Goal: Book appointment/travel/reservation

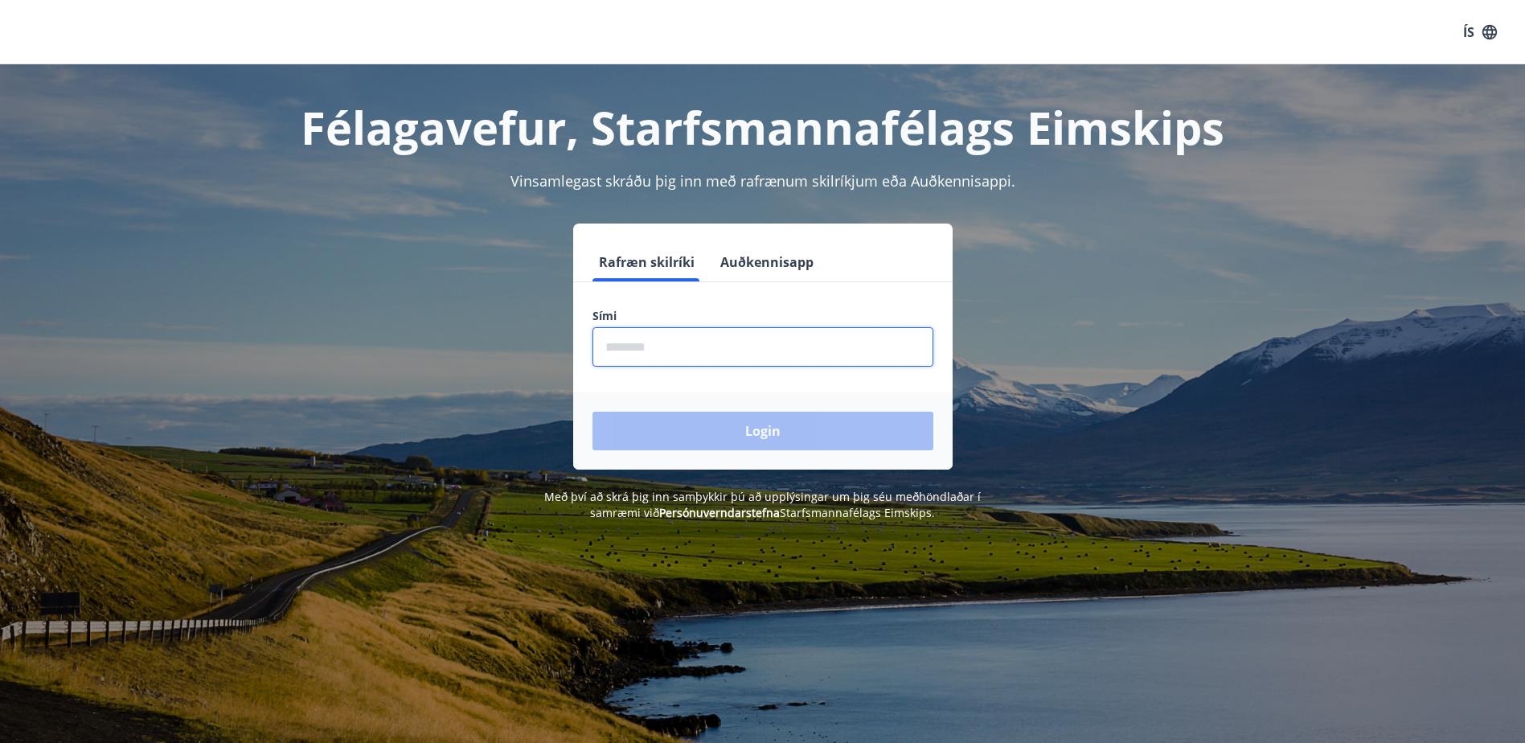
click at [742, 338] on input "phone" at bounding box center [763, 346] width 341 height 39
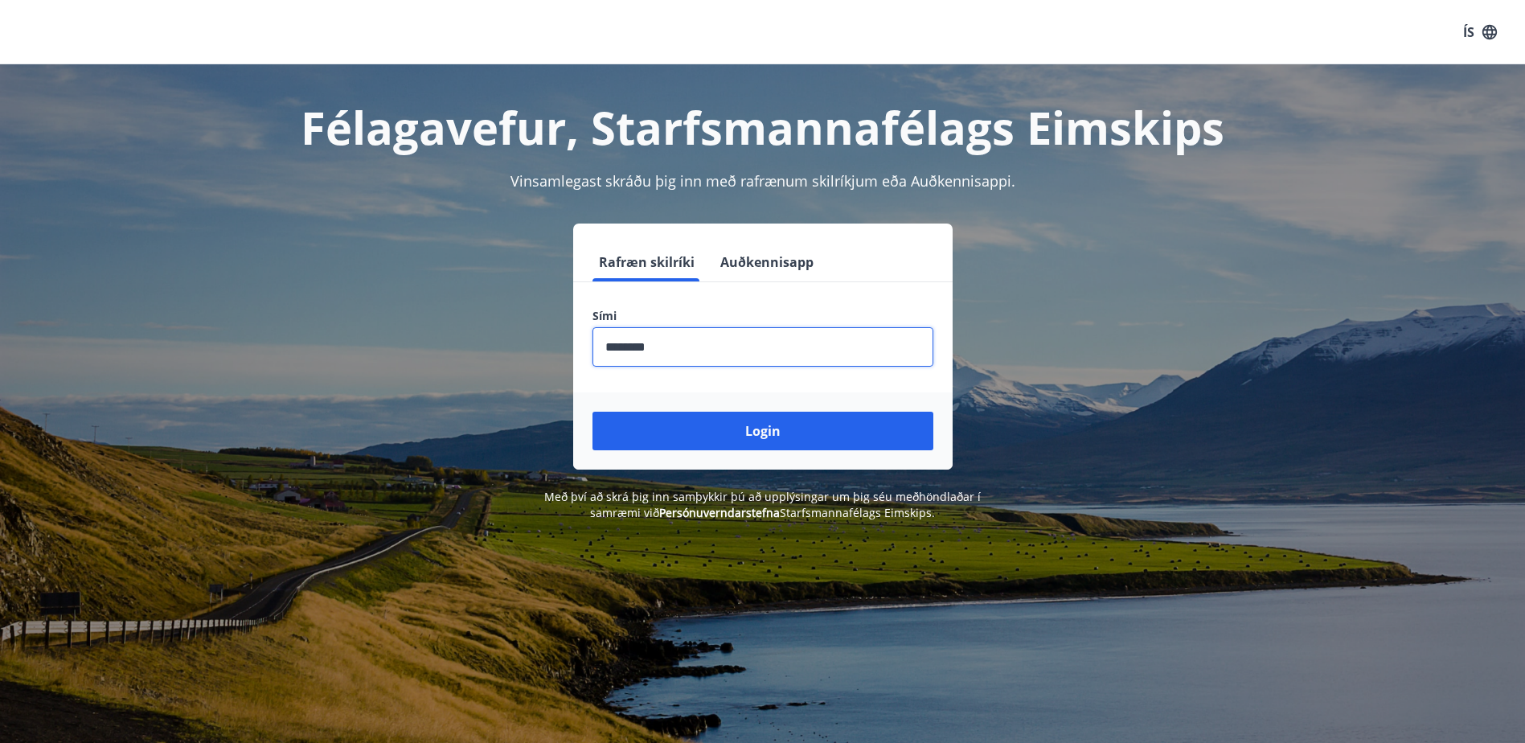
type input "********"
click at [593, 412] on button "Login" at bounding box center [763, 431] width 341 height 39
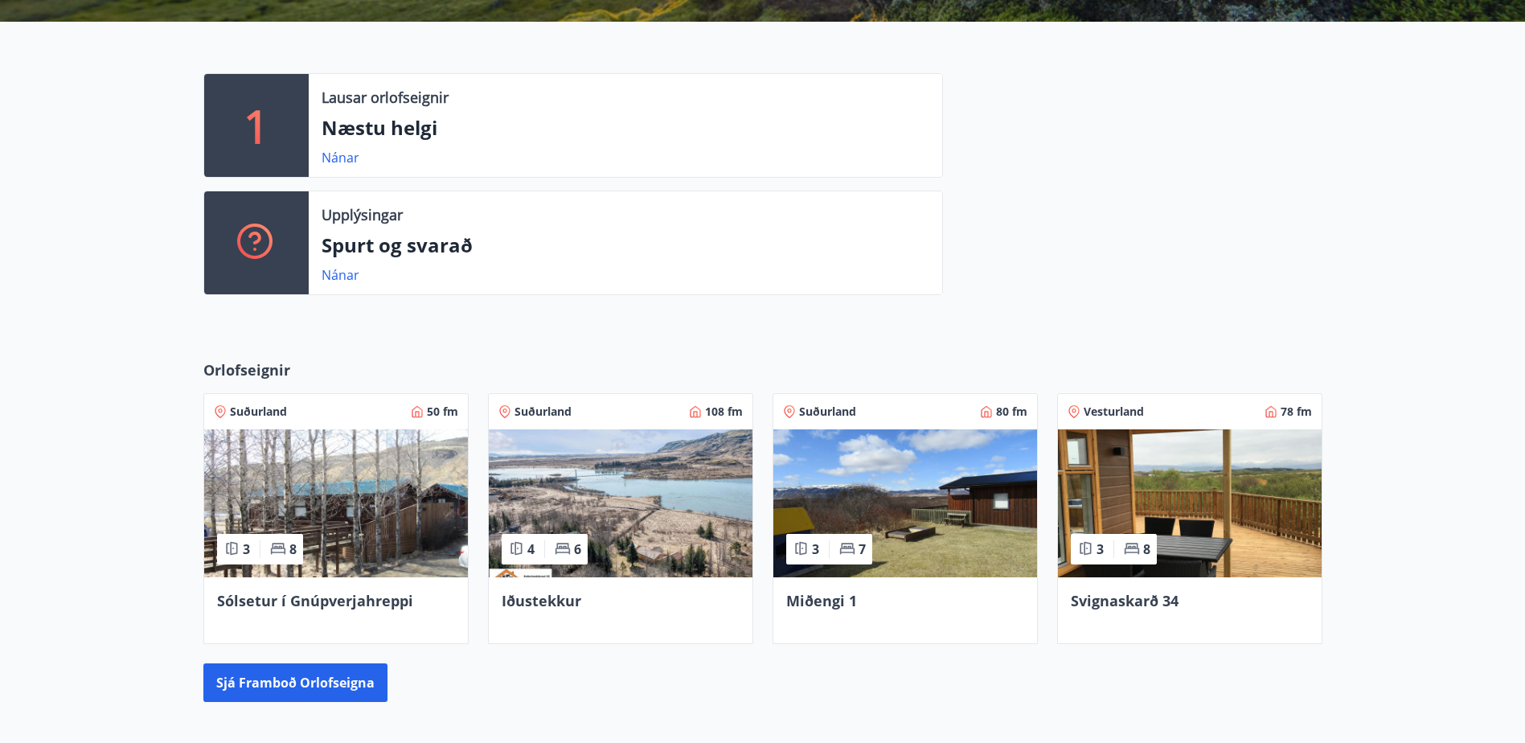
scroll to position [402, 0]
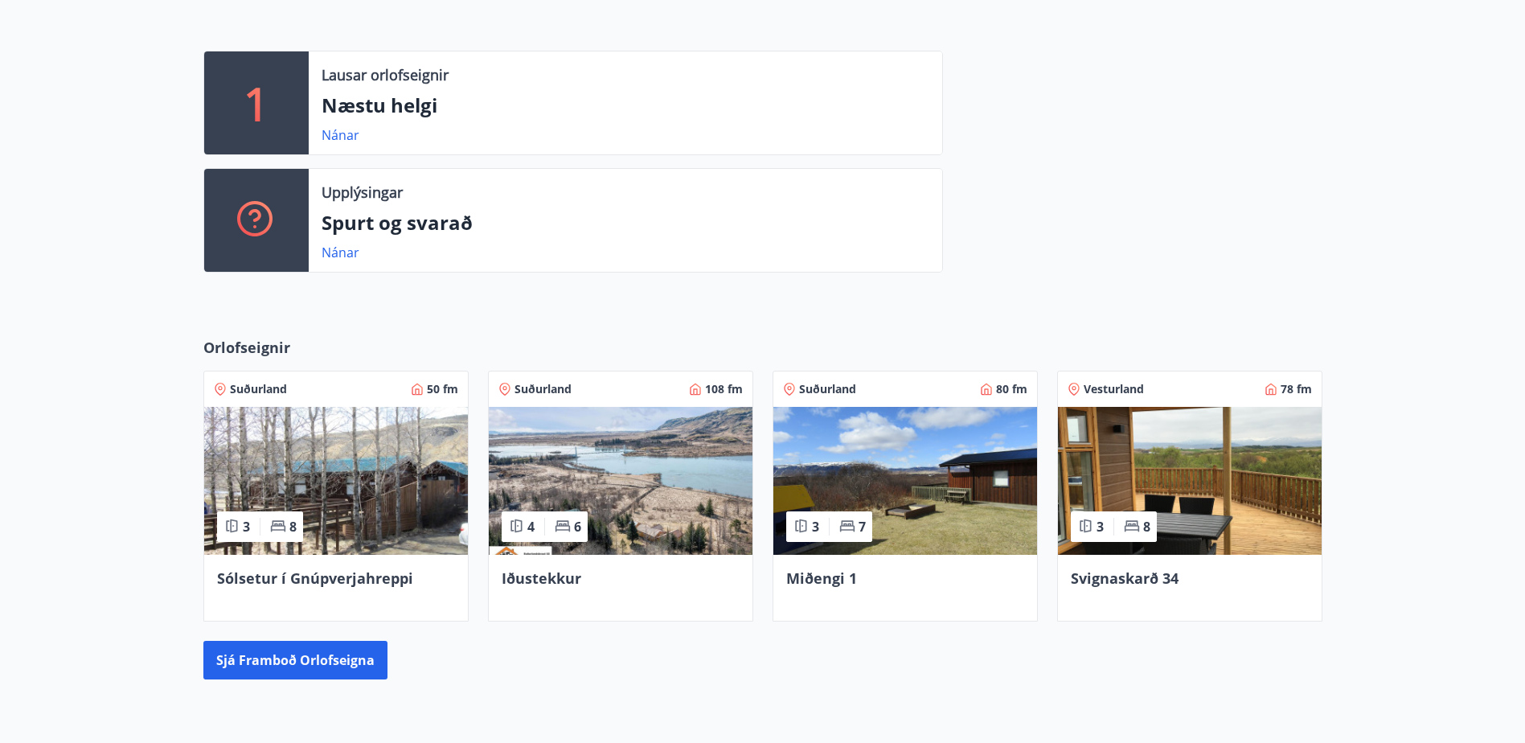
click at [387, 471] on img at bounding box center [336, 481] width 264 height 148
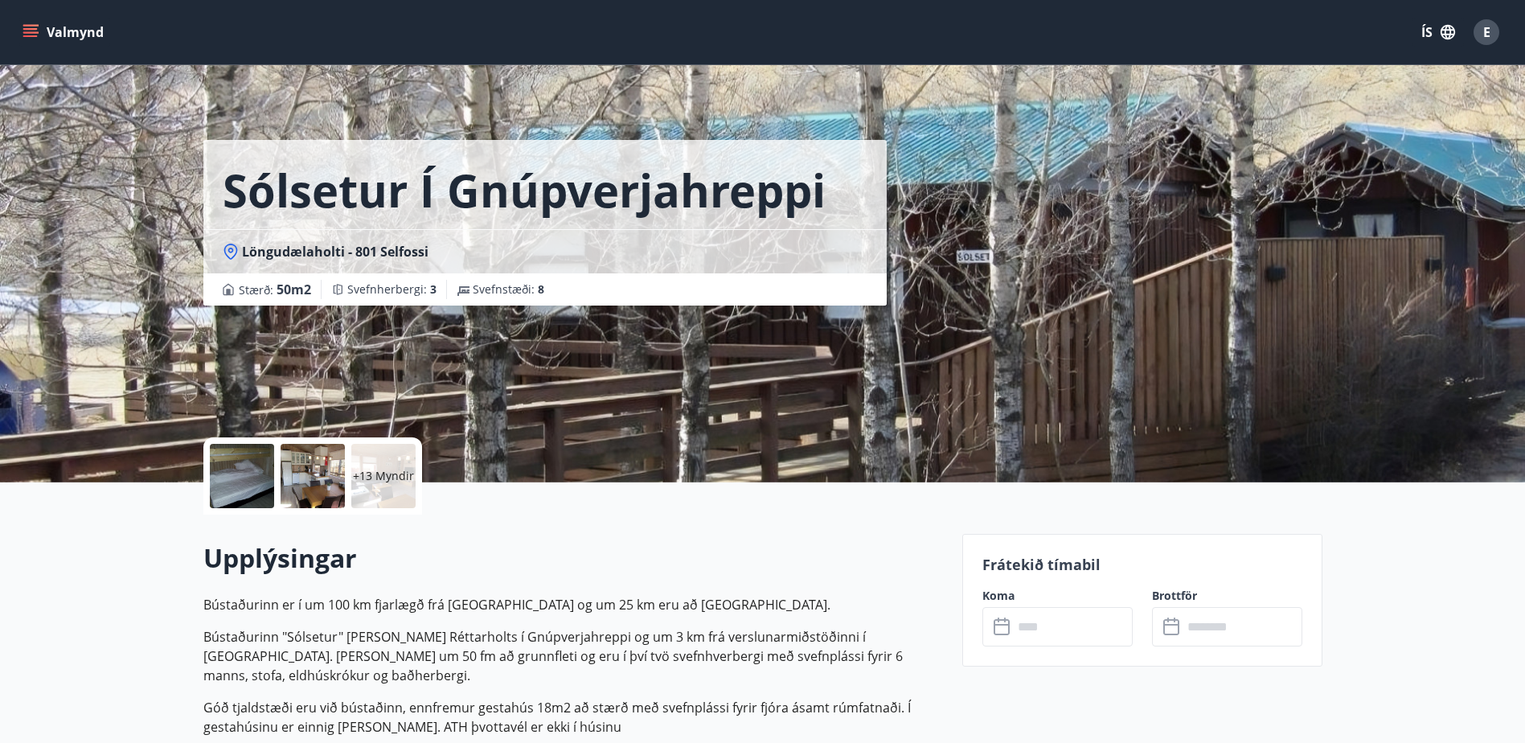
click at [255, 482] on div at bounding box center [242, 476] width 64 height 64
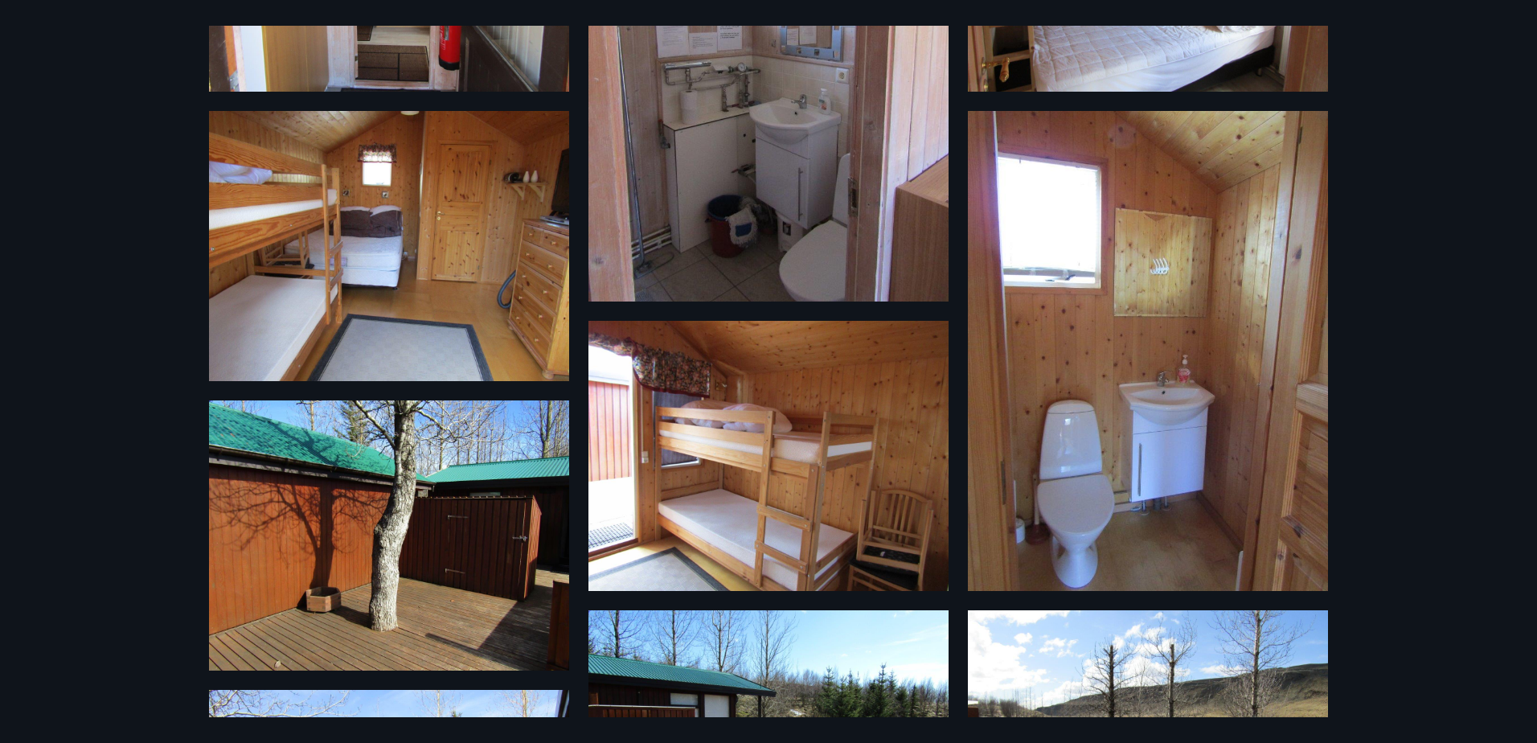
scroll to position [580, 0]
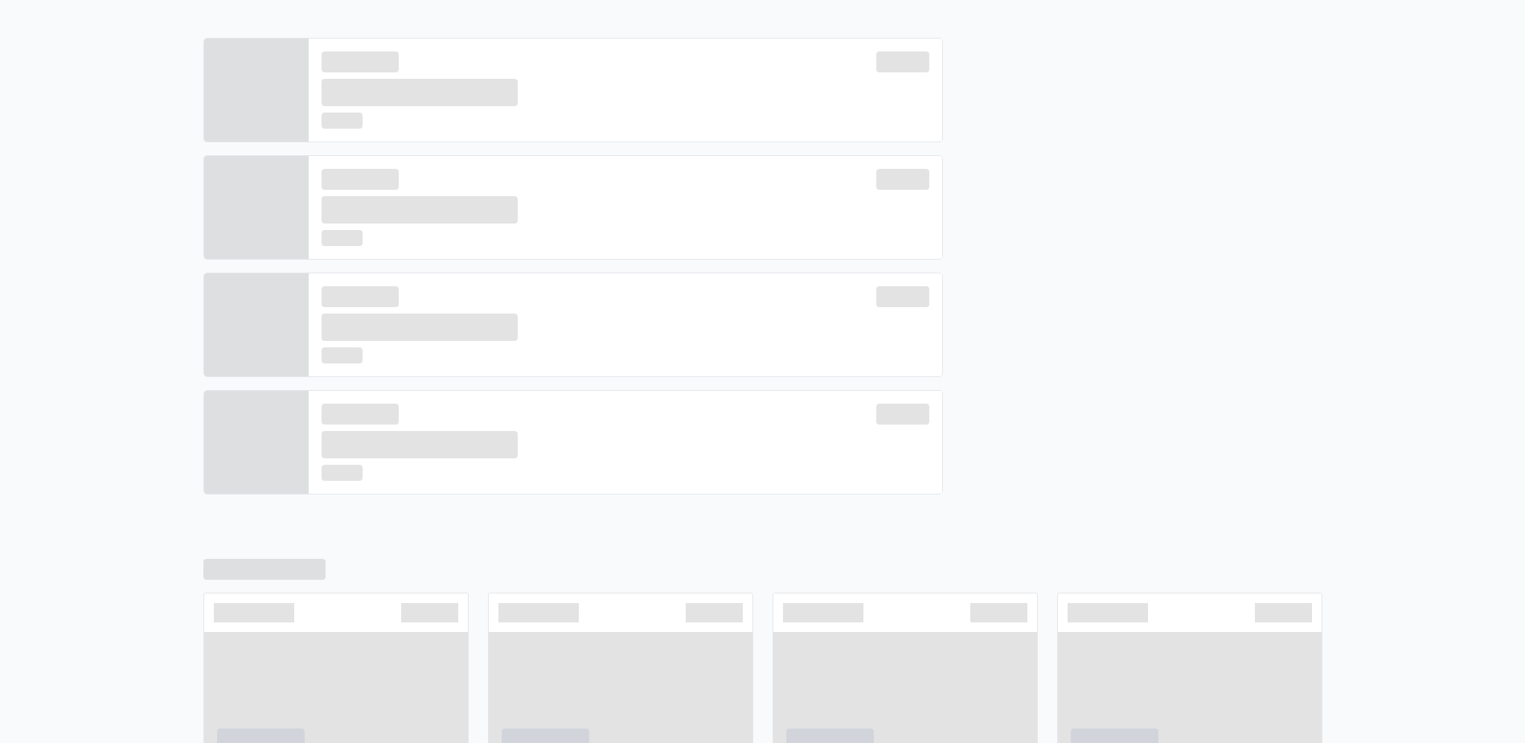
scroll to position [415, 0]
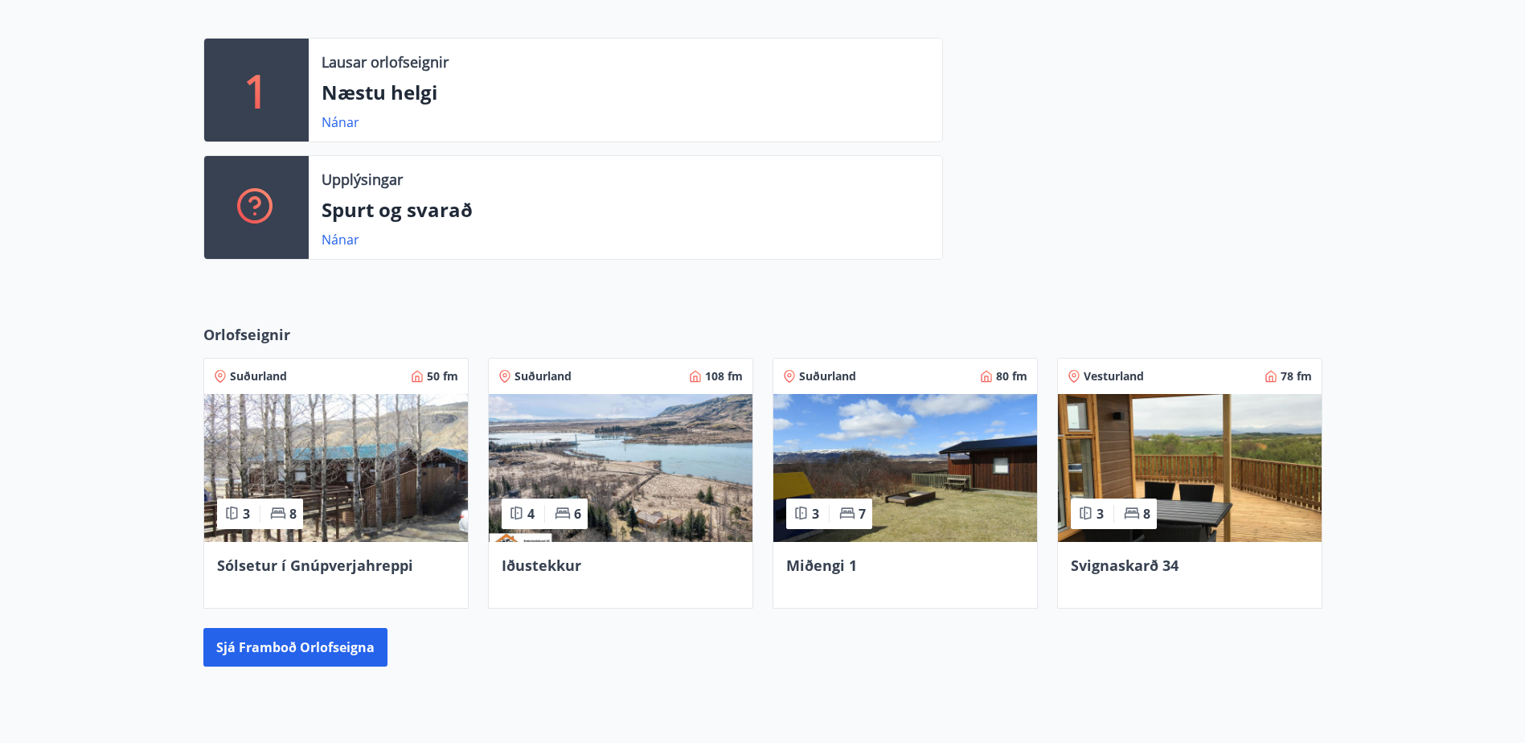
click at [675, 496] on img at bounding box center [621, 468] width 264 height 148
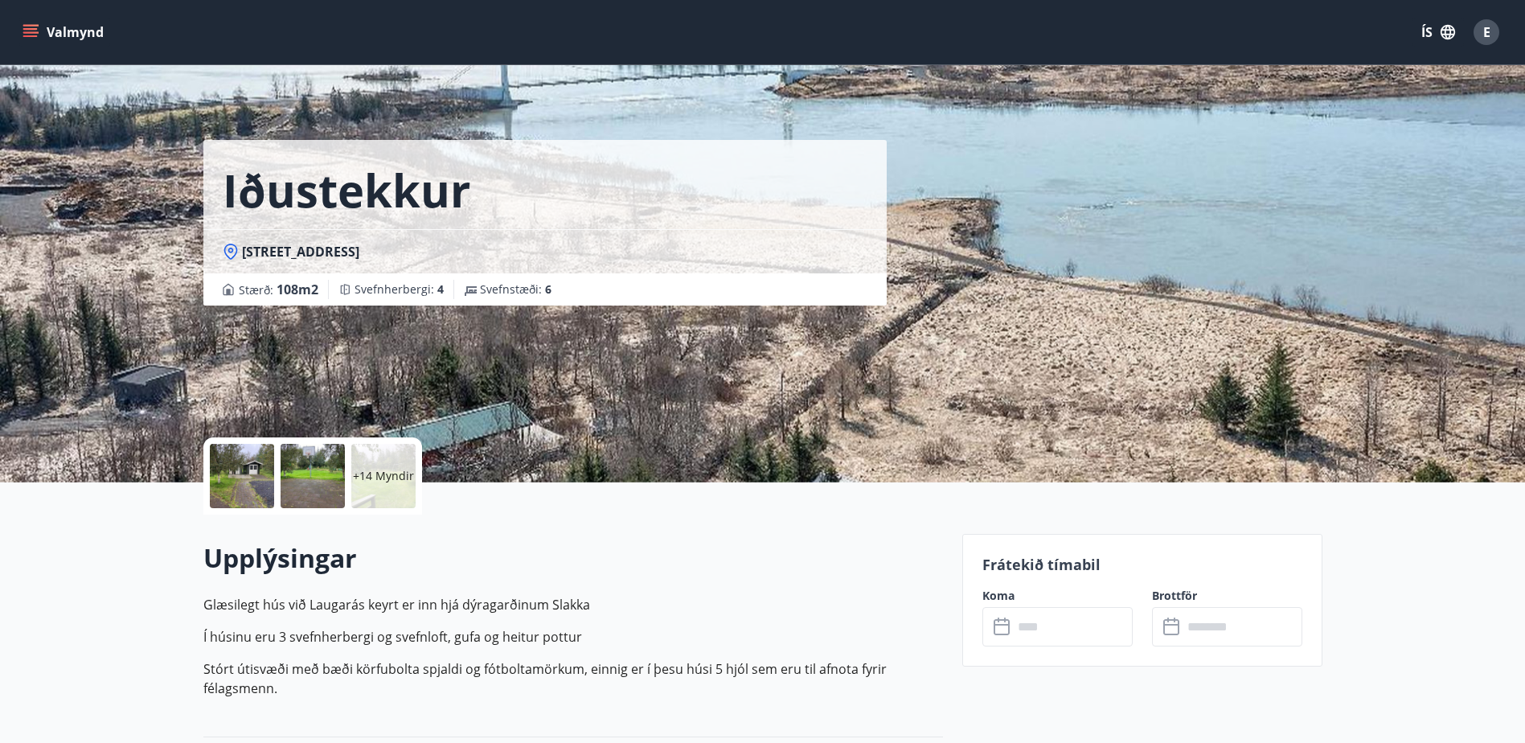
click at [269, 492] on div at bounding box center [242, 476] width 64 height 64
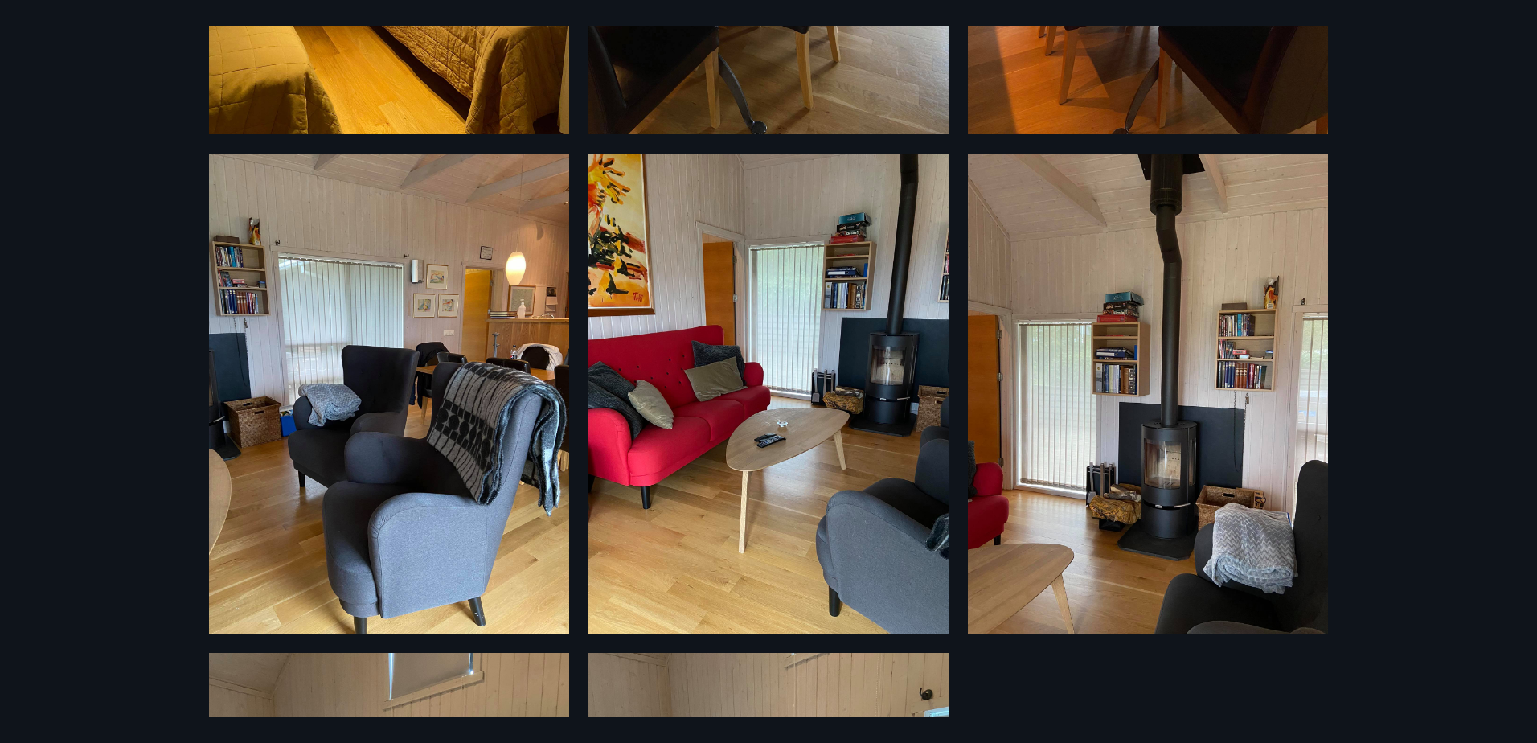
scroll to position [2451, 0]
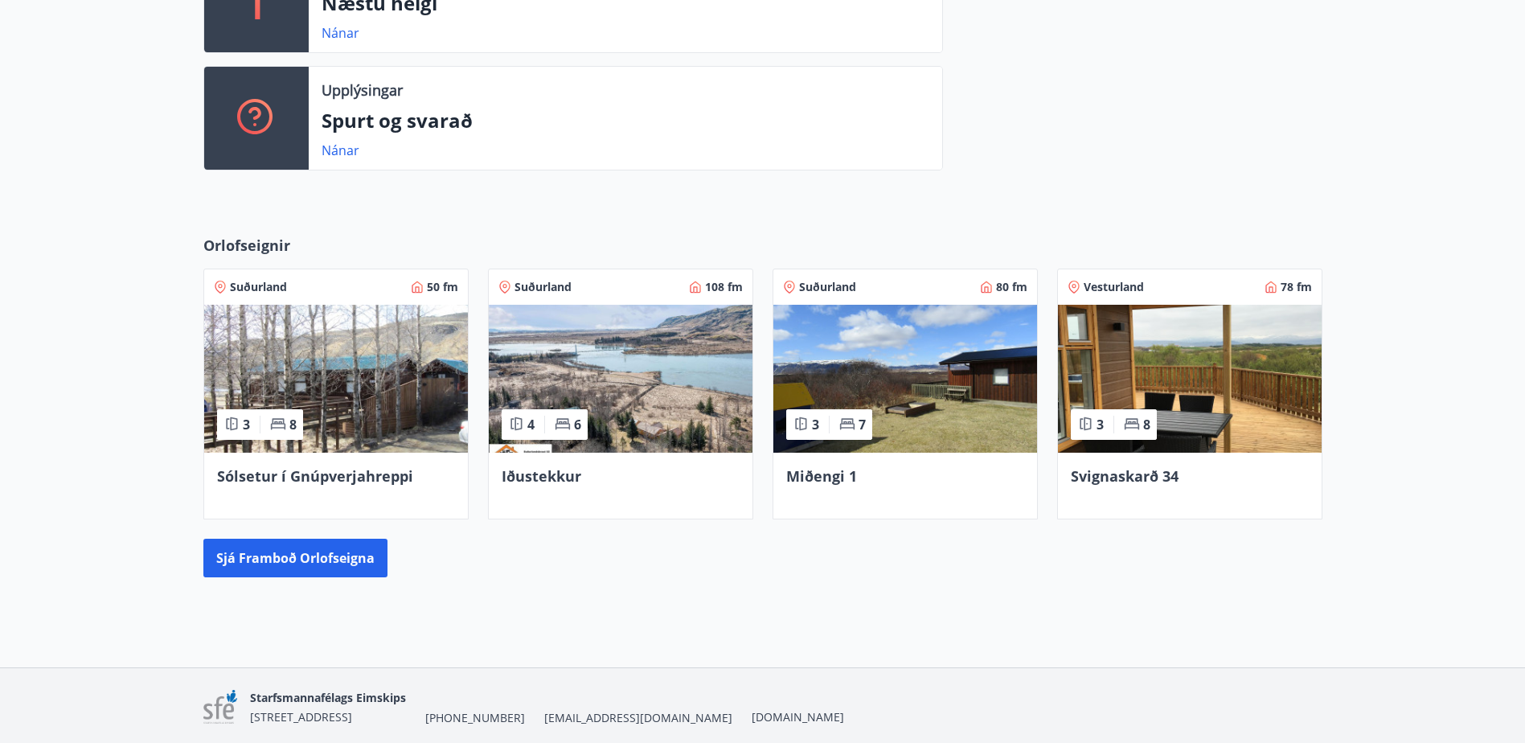
scroll to position [508, 0]
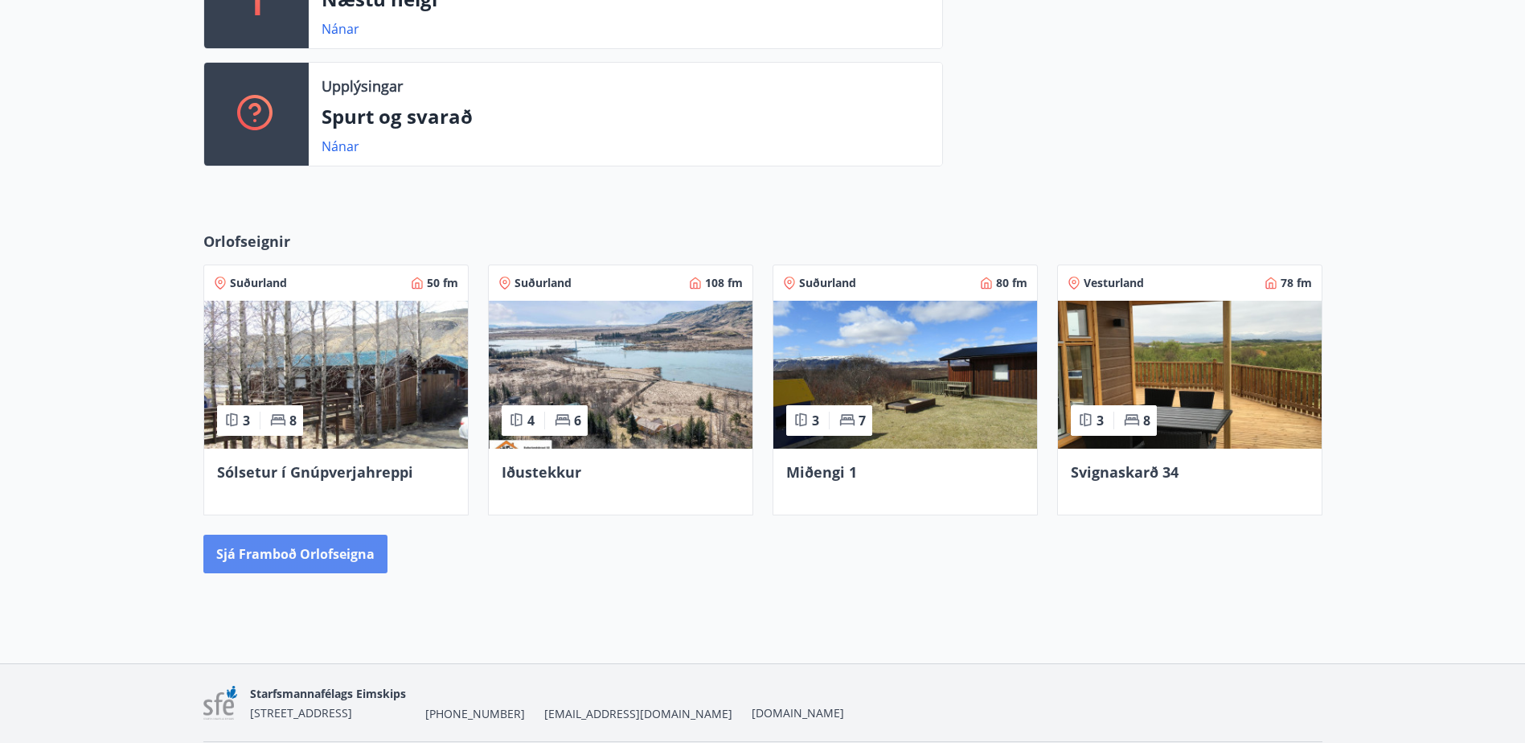
click at [366, 562] on button "Sjá framboð orlofseigna" at bounding box center [295, 554] width 184 height 39
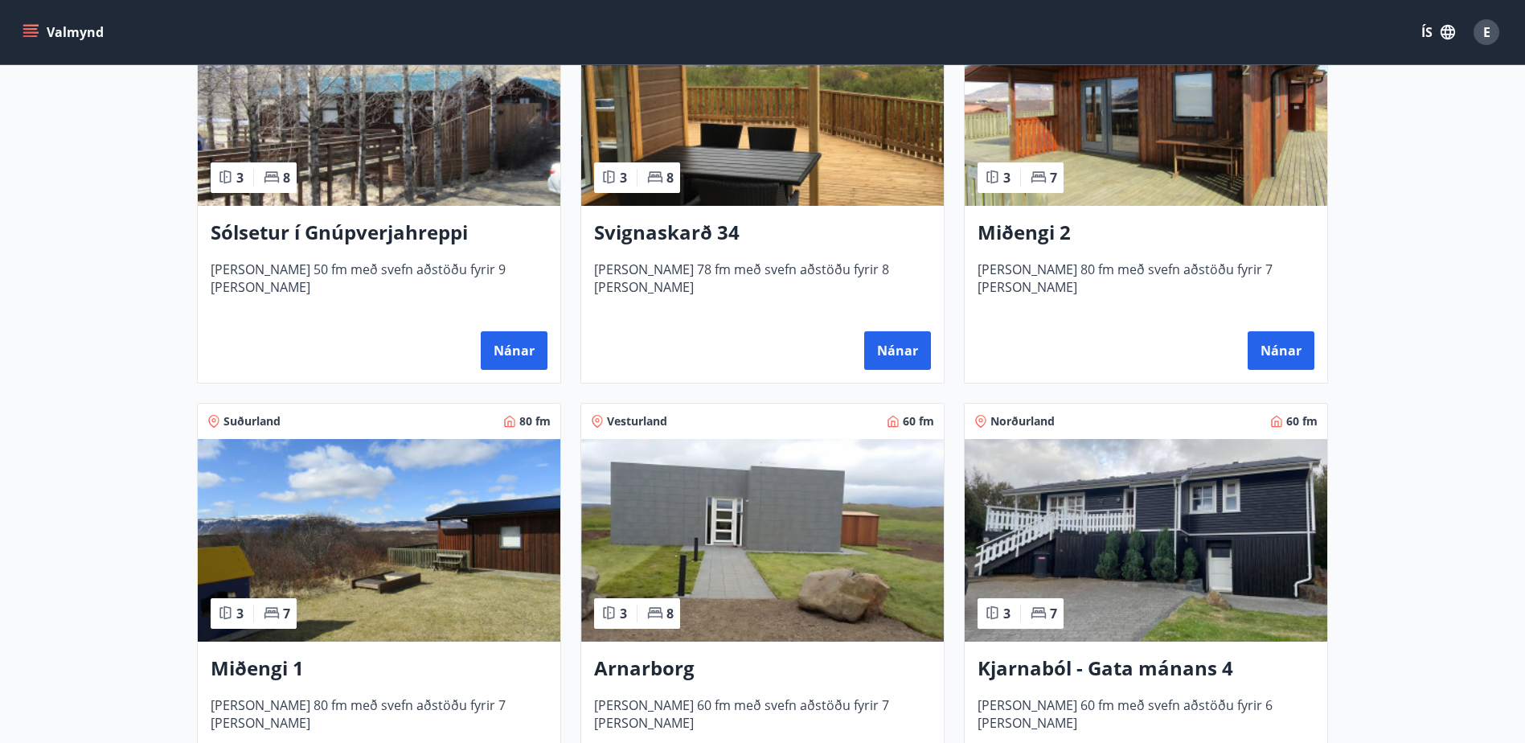
scroll to position [482, 0]
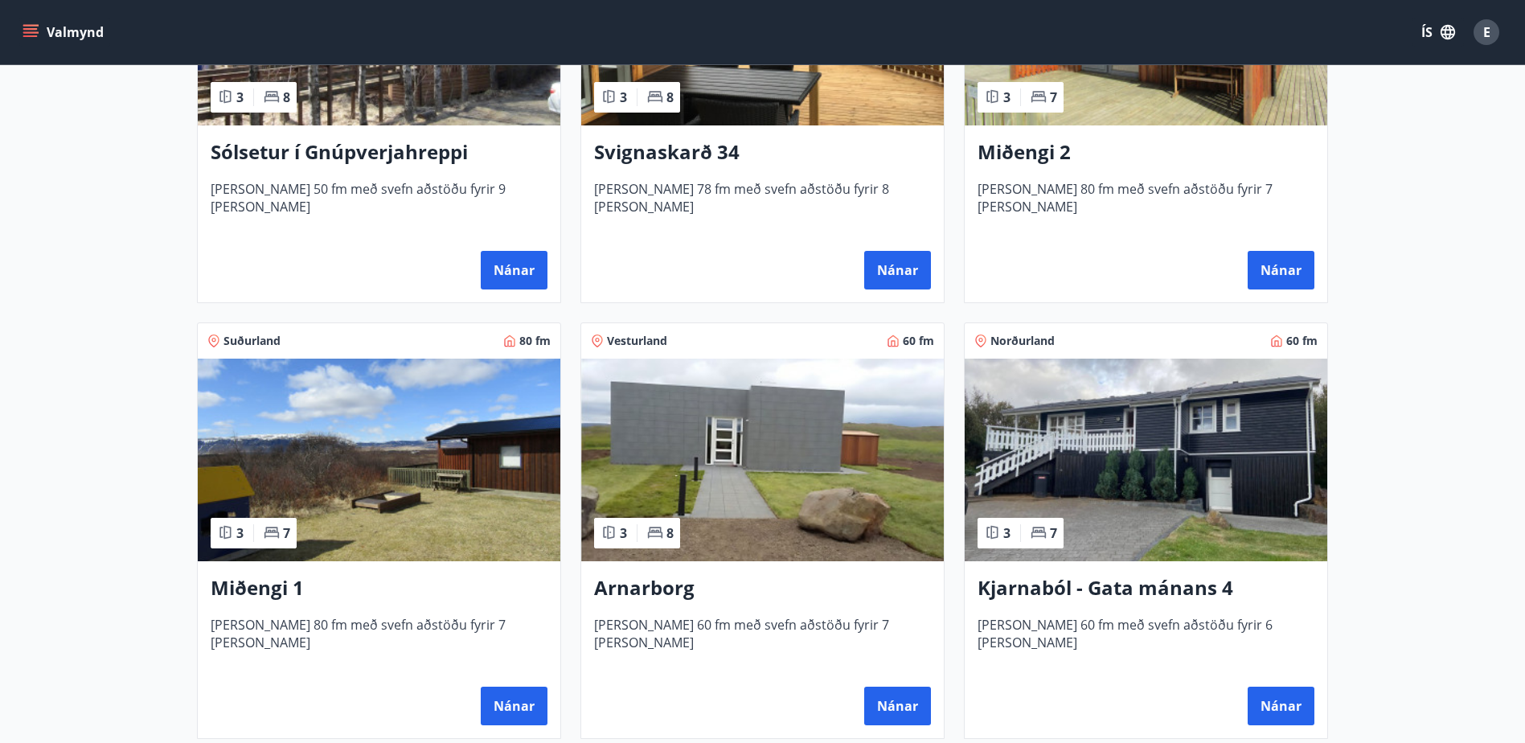
click at [1188, 519] on img at bounding box center [1146, 460] width 363 height 203
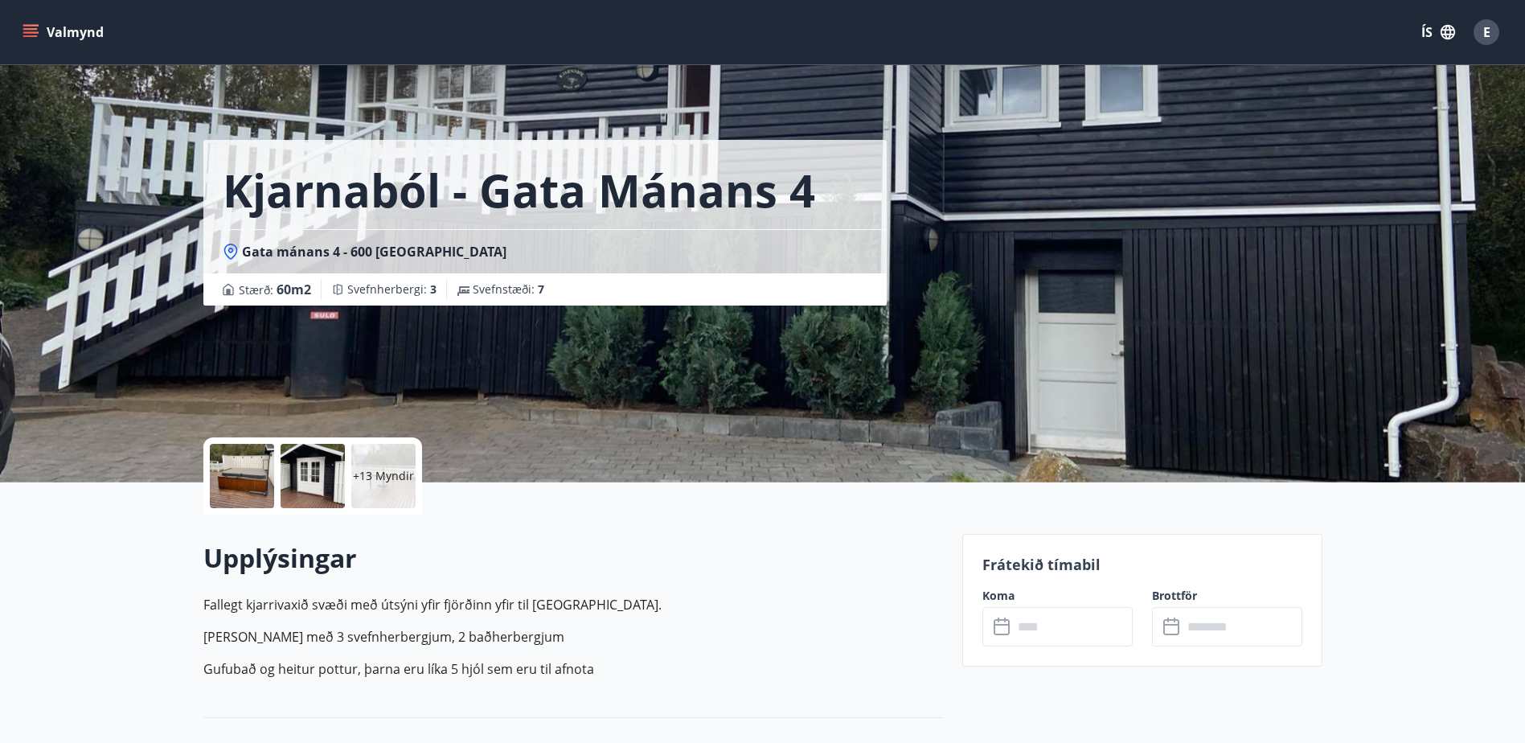
click at [251, 488] on div at bounding box center [242, 476] width 64 height 64
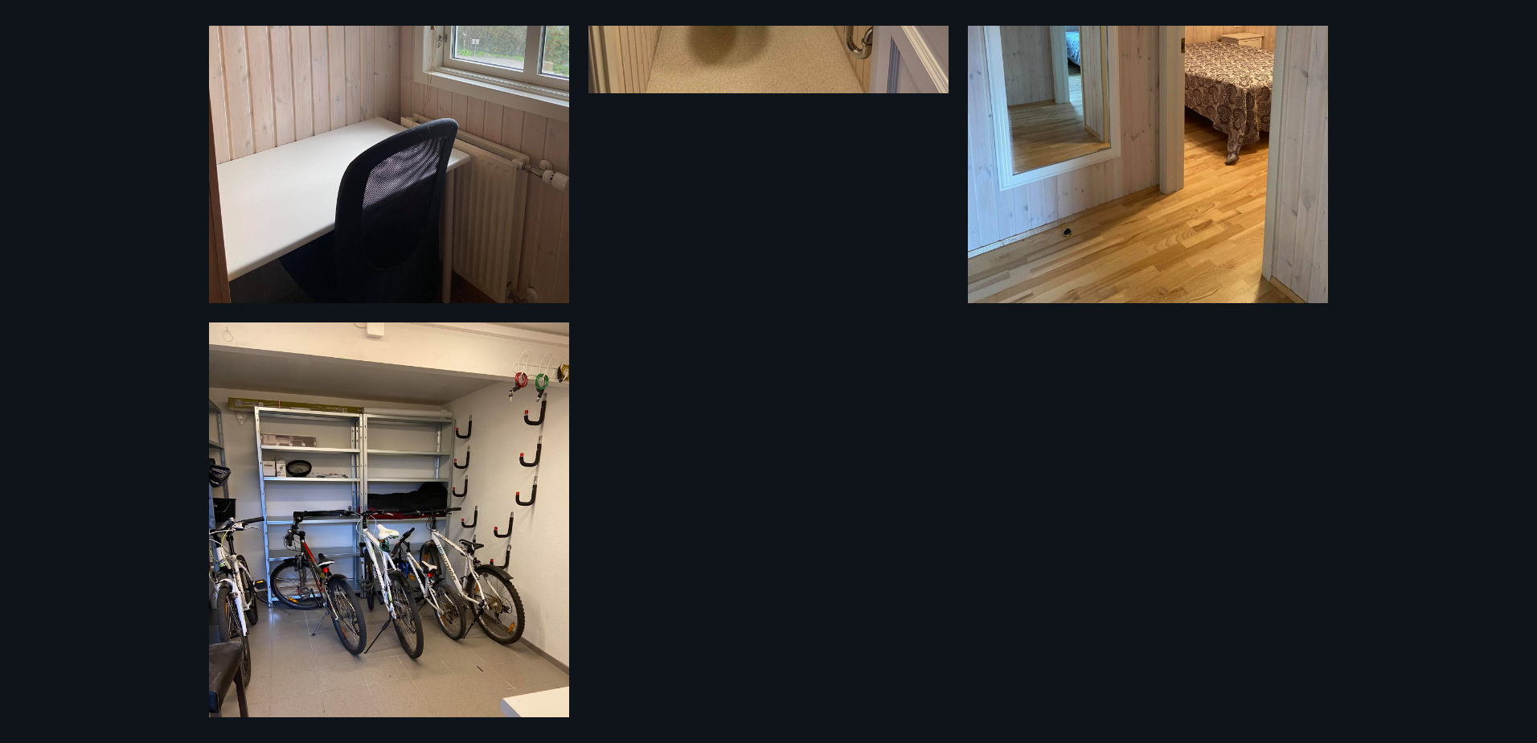
scroll to position [2853, 0]
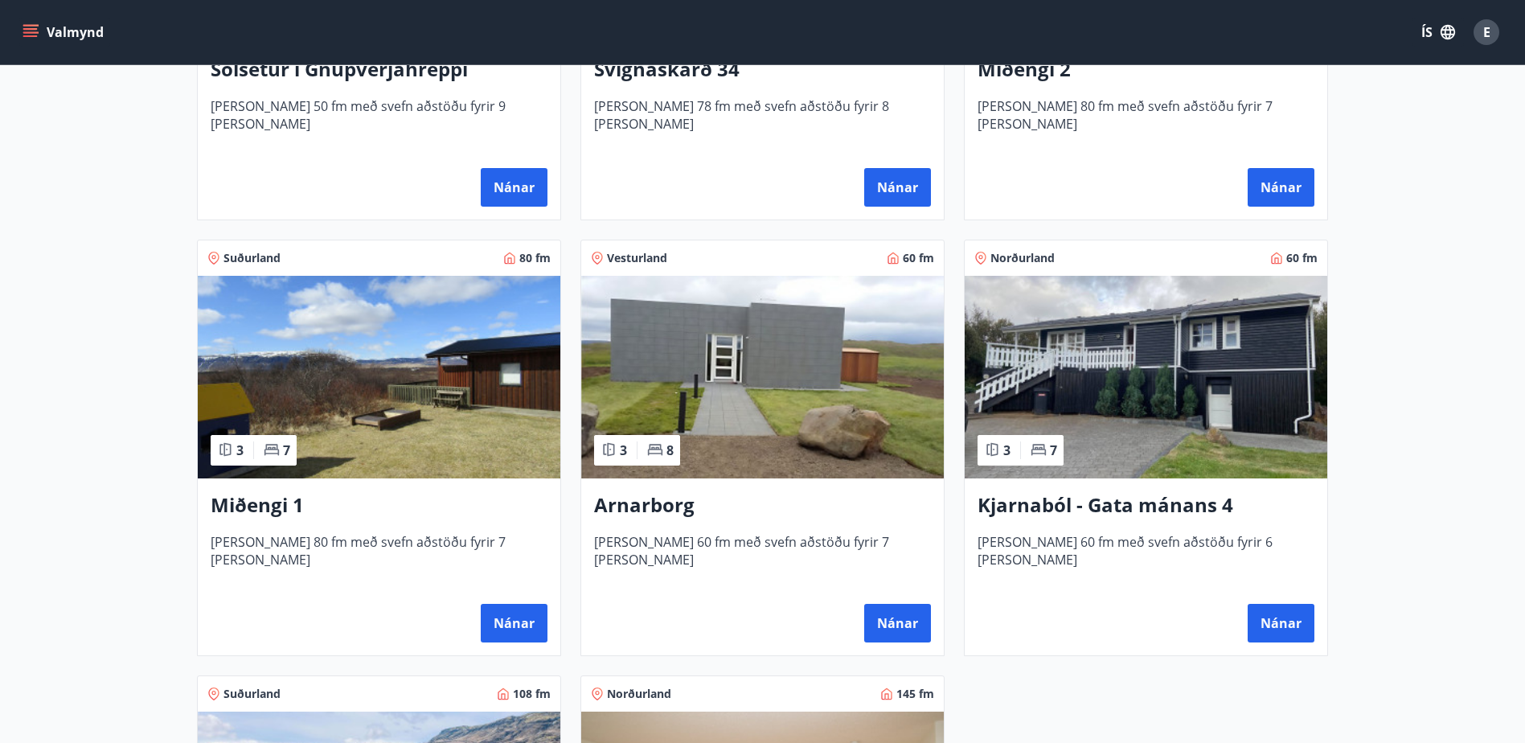
scroll to position [646, 0]
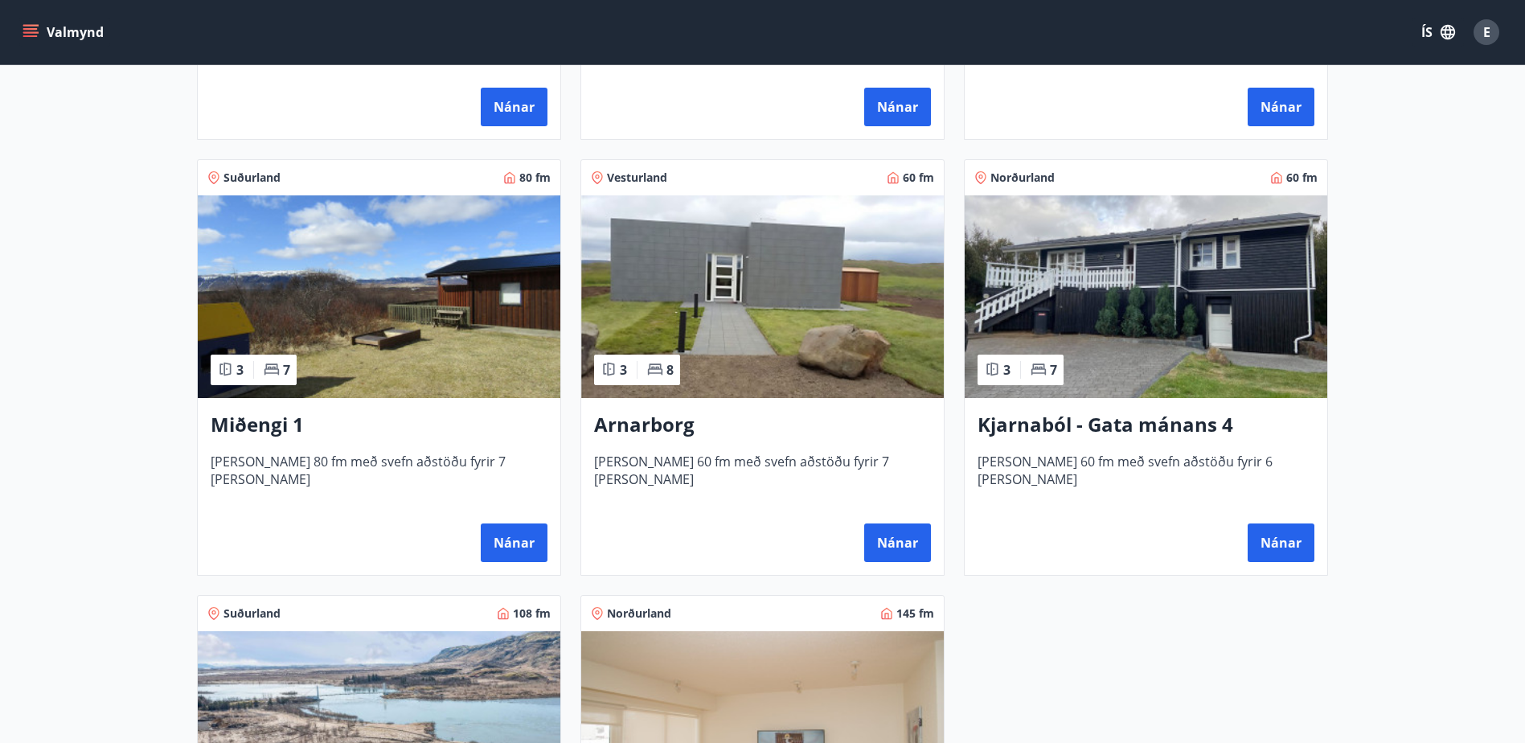
click at [1089, 249] on img at bounding box center [1146, 296] width 363 height 203
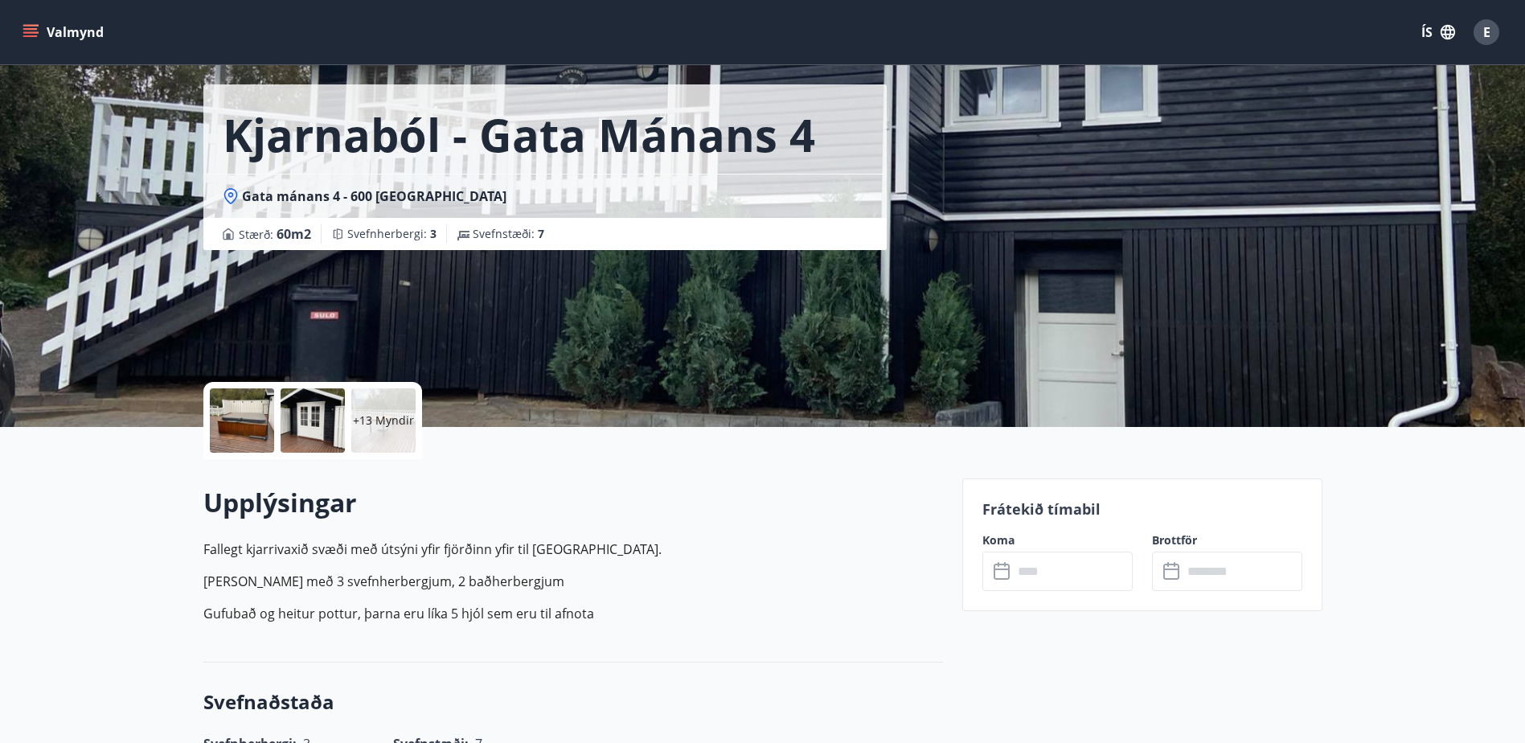
scroll to position [80, 0]
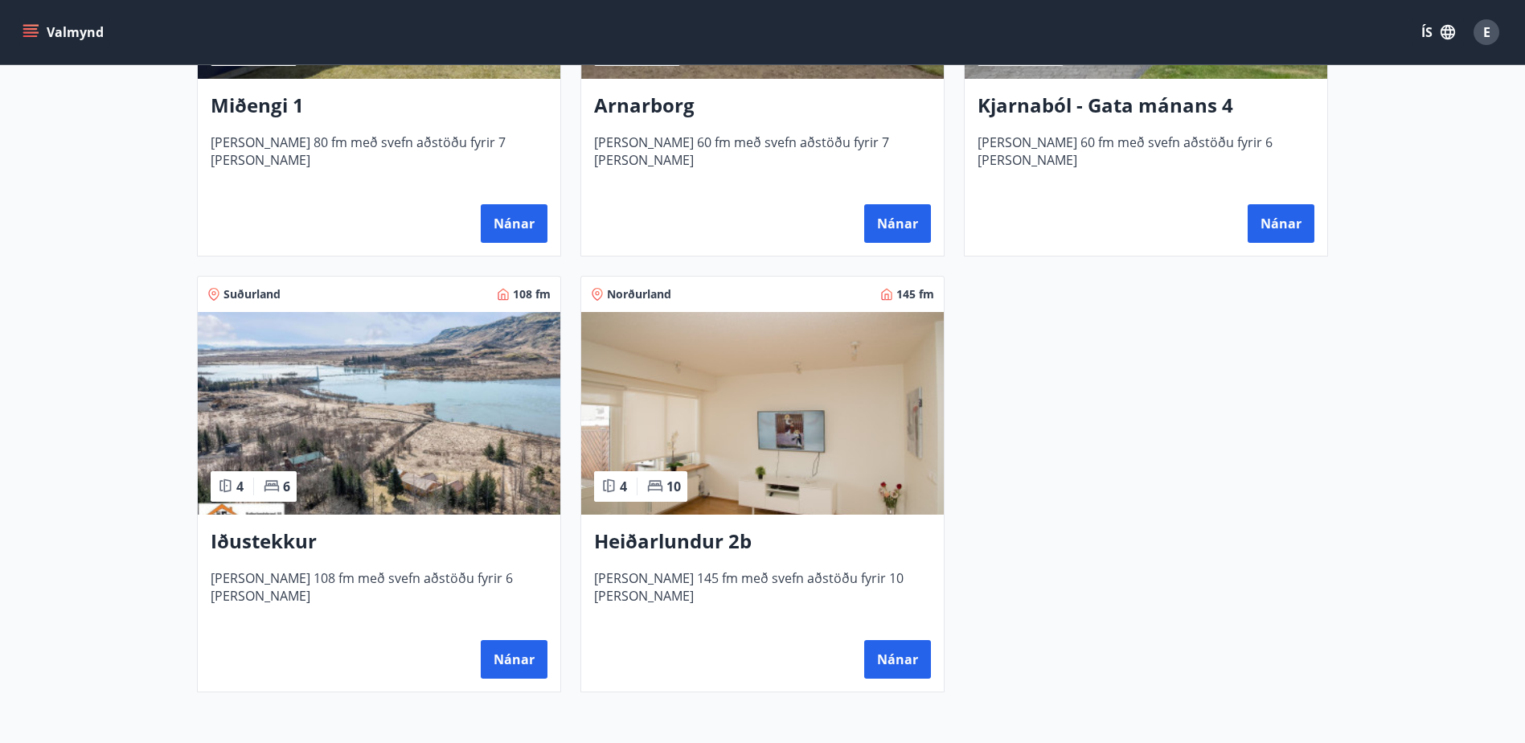
click at [871, 484] on img at bounding box center [762, 413] width 363 height 203
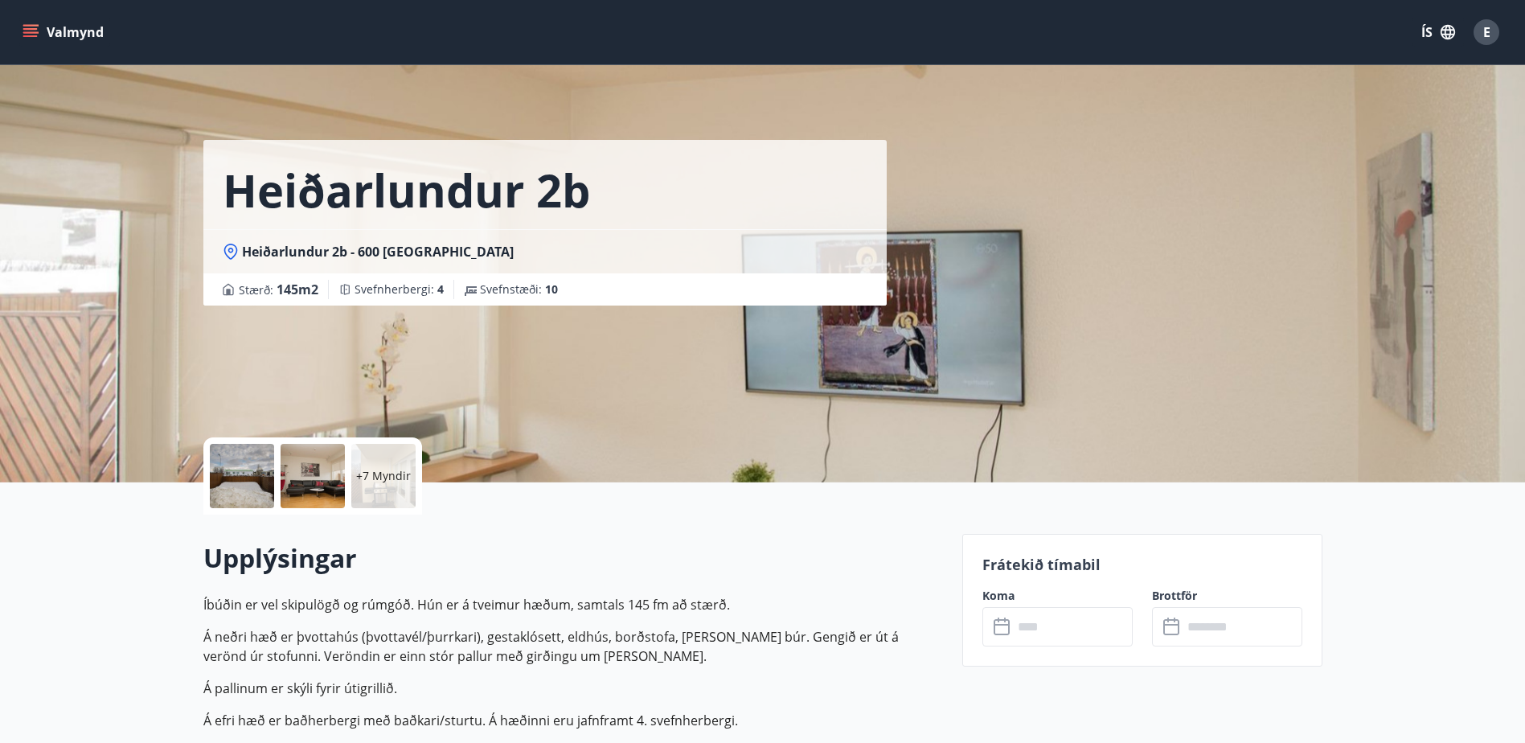
click at [286, 519] on div "Upplýsingar Íbúðin er vel skipulögð og rúmgóð. Hún er á tveimur hæðum, samtals …" at bounding box center [573, 674] width 740 height 319
click at [256, 484] on div at bounding box center [242, 476] width 64 height 64
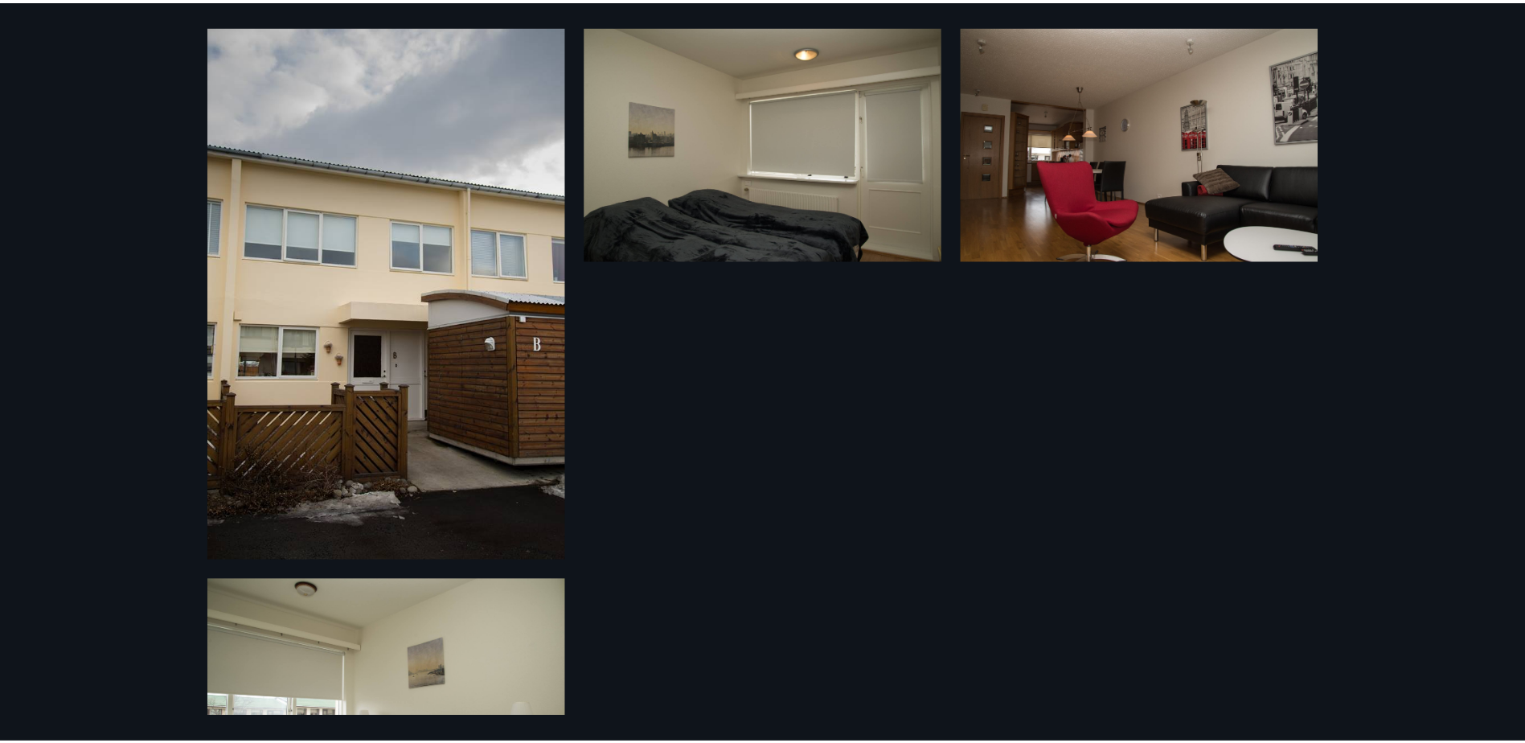
scroll to position [884, 0]
